Goal: Check status: Check status

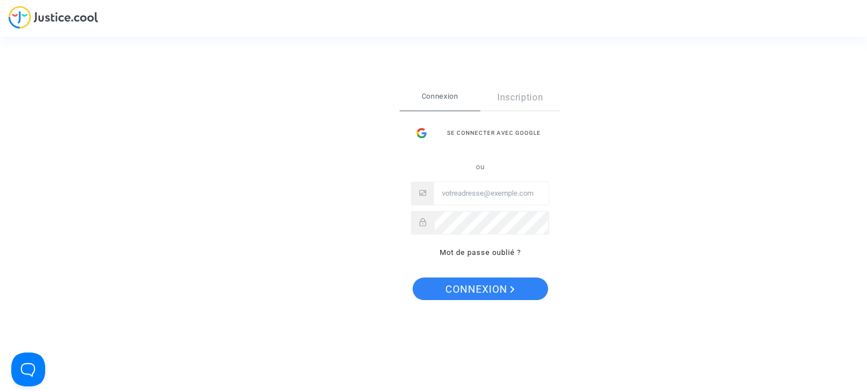
type input "[EMAIL_ADDRESS][DOMAIN_NAME]"
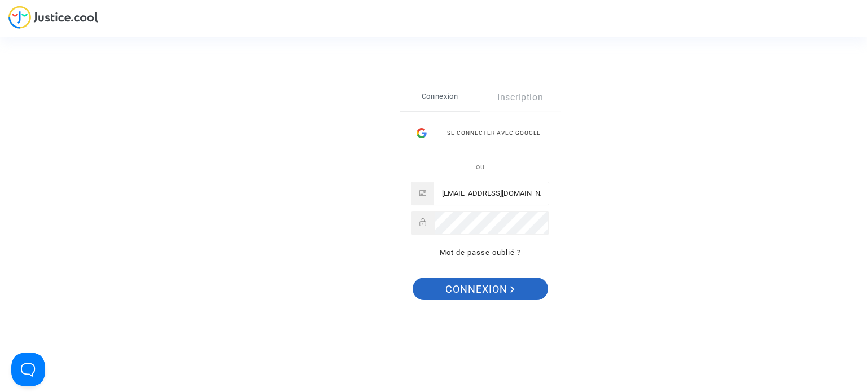
click at [461, 295] on span "Connexion" at bounding box center [480, 290] width 69 height 24
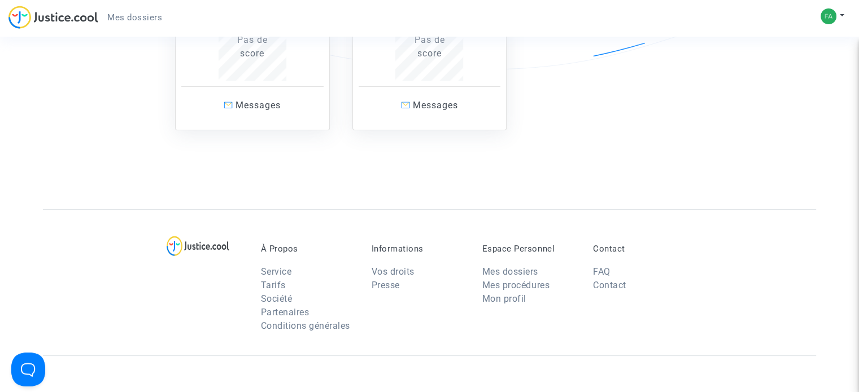
scroll to position [169, 0]
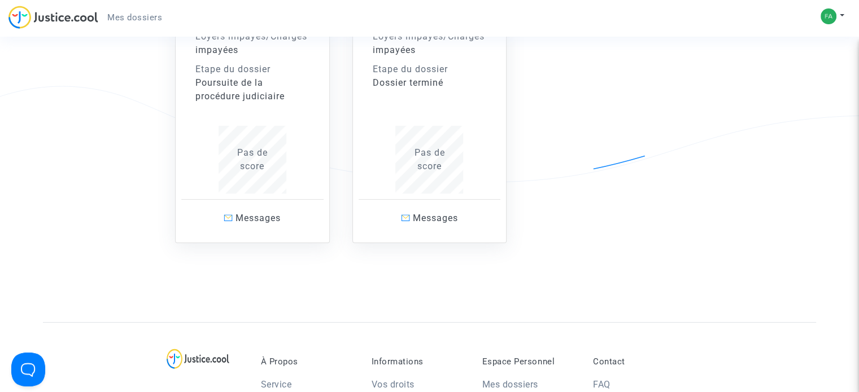
click at [242, 71] on div "Etape du dossier" at bounding box center [252, 70] width 114 height 14
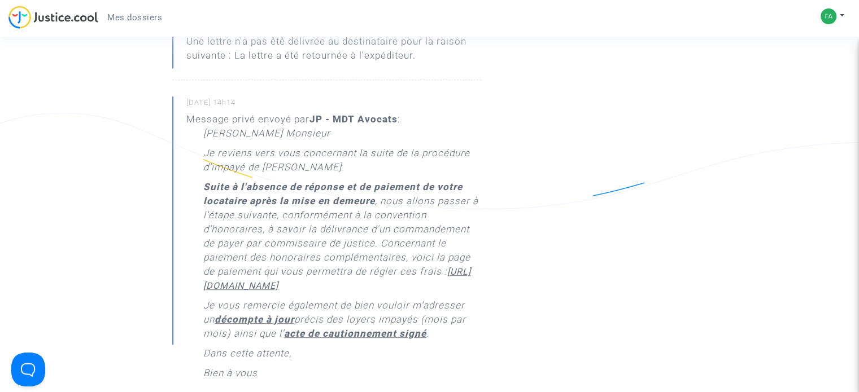
scroll to position [621, 0]
click at [277, 291] on u "https://buy.stripe.com/14k4k962G6lSeWIcMM" at bounding box center [337, 278] width 268 height 25
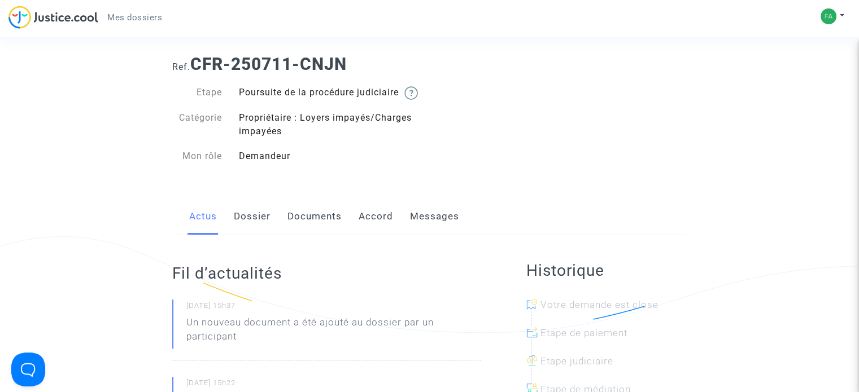
scroll to position [0, 0]
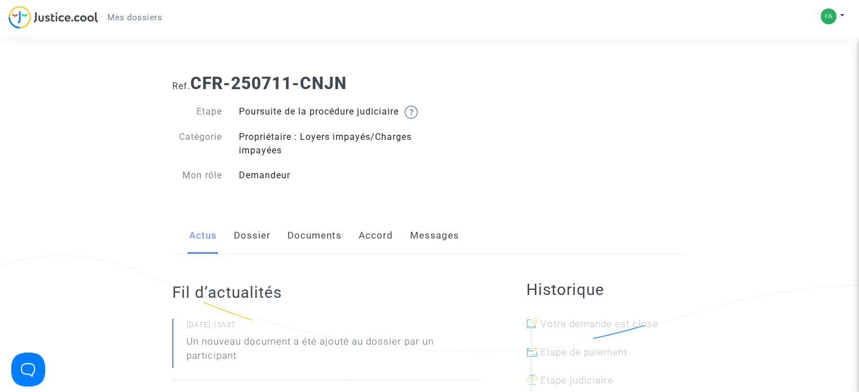
click at [325, 248] on link "Documents" at bounding box center [314, 235] width 54 height 37
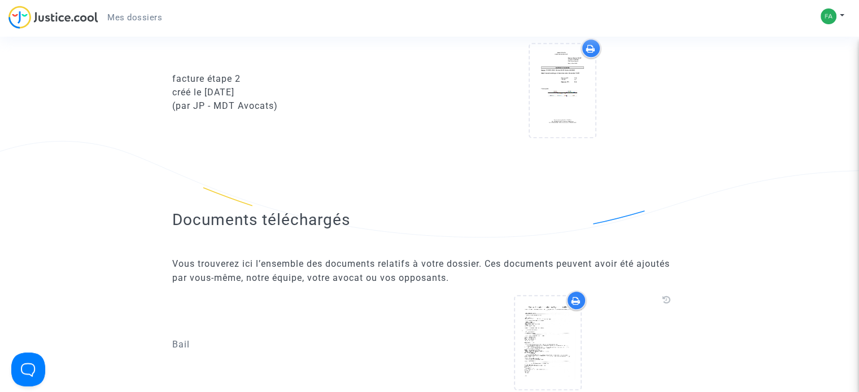
scroll to position [1073, 0]
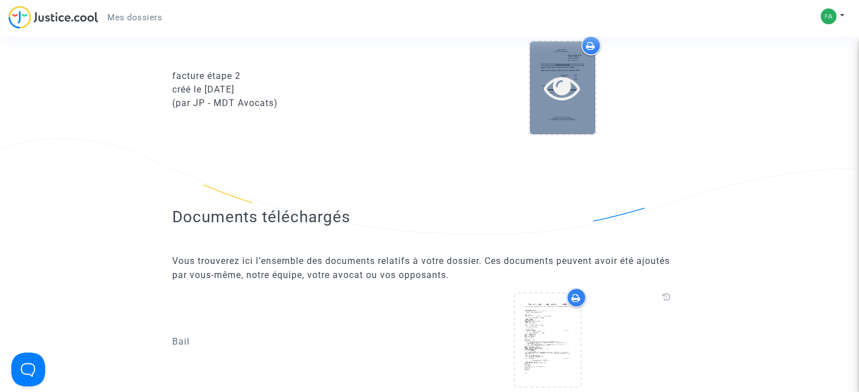
click at [562, 99] on icon at bounding box center [562, 87] width 37 height 36
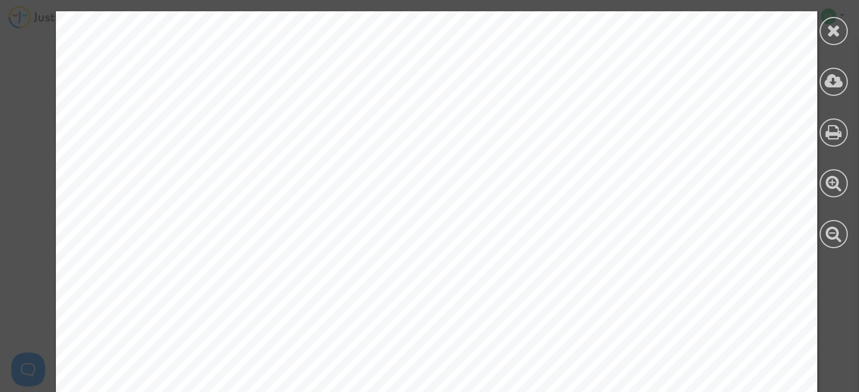
scroll to position [0, 0]
click at [835, 27] on icon at bounding box center [834, 30] width 14 height 17
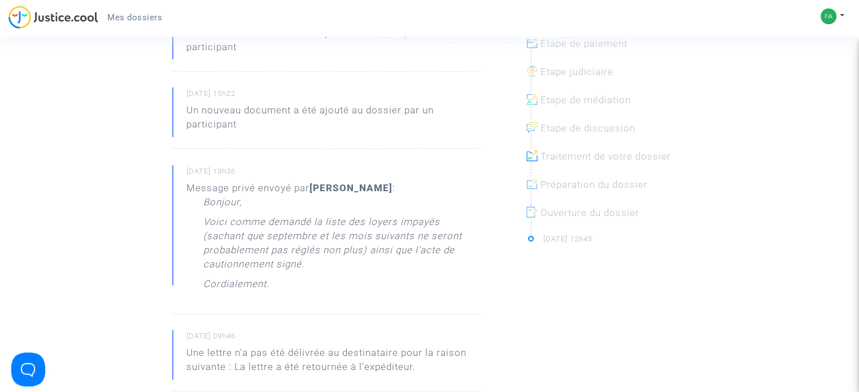
scroll to position [169, 0]
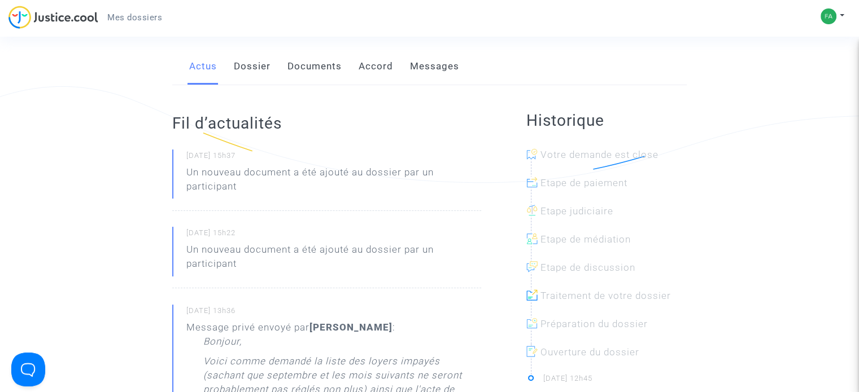
click at [324, 80] on link "Documents" at bounding box center [314, 66] width 54 height 37
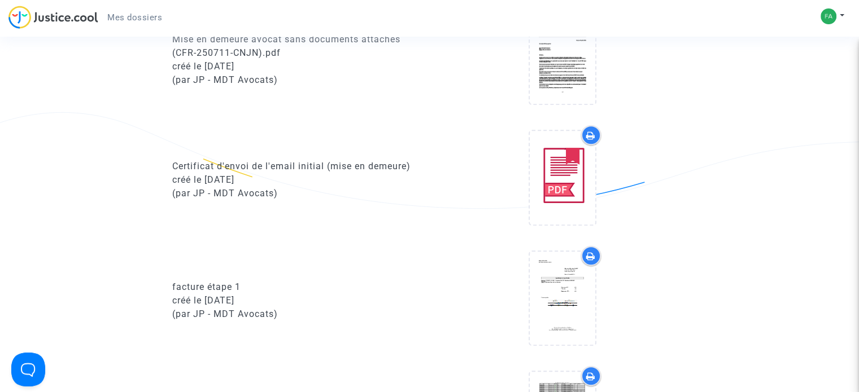
scroll to position [678, 0]
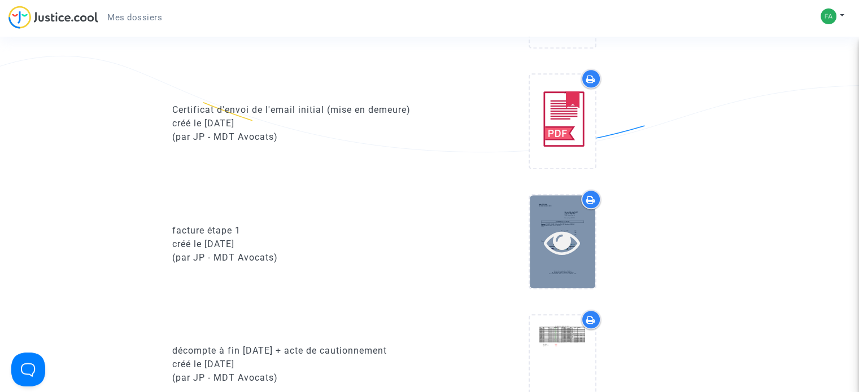
click at [569, 243] on icon at bounding box center [562, 242] width 37 height 36
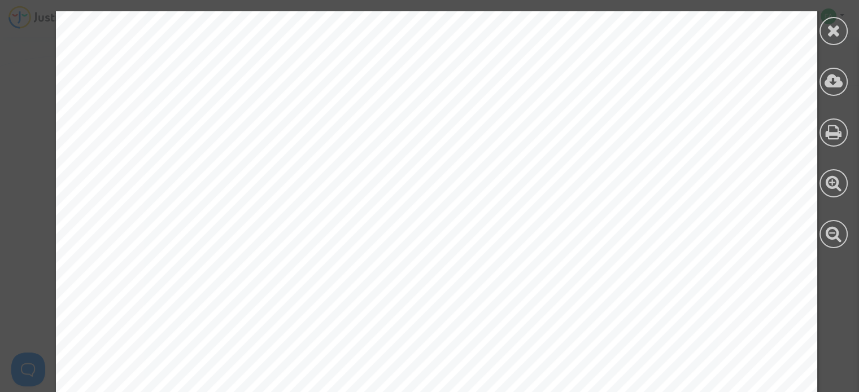
scroll to position [452, 0]
click at [836, 31] on icon at bounding box center [834, 30] width 14 height 17
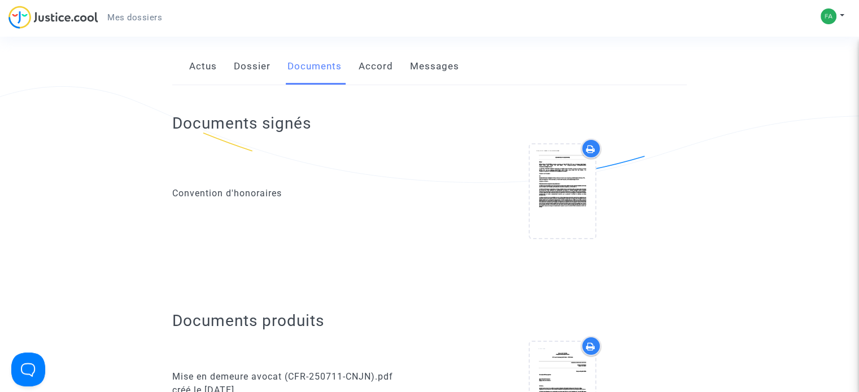
scroll to position [0, 0]
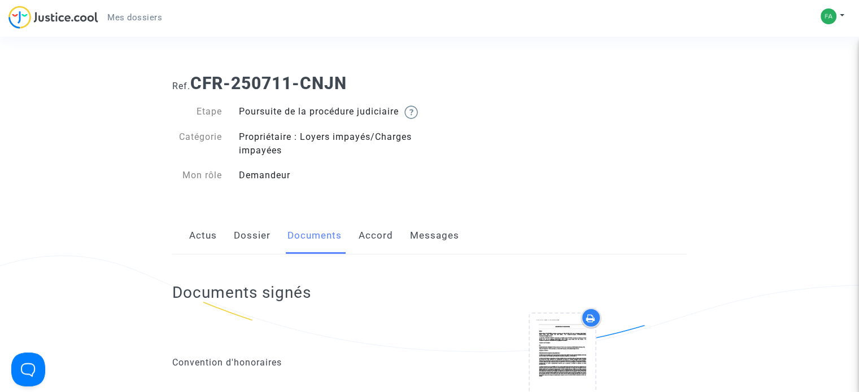
drag, startPoint x: 204, startPoint y: 247, endPoint x: 190, endPoint y: 236, distance: 17.6
click at [204, 247] on link "Actus" at bounding box center [203, 235] width 28 height 37
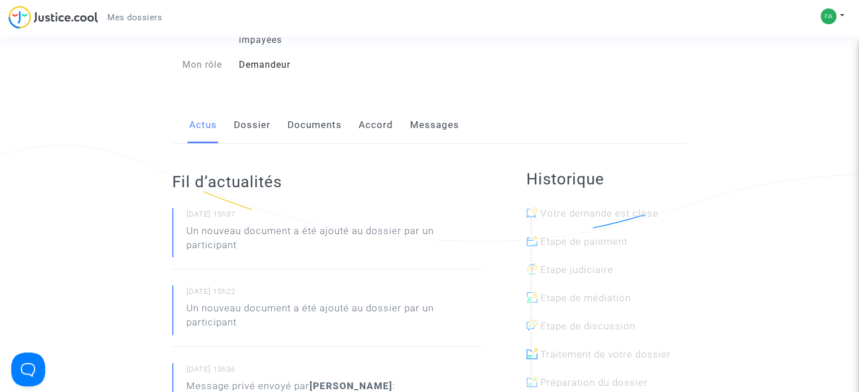
scroll to position [113, 0]
